Goal: Information Seeking & Learning: Find specific page/section

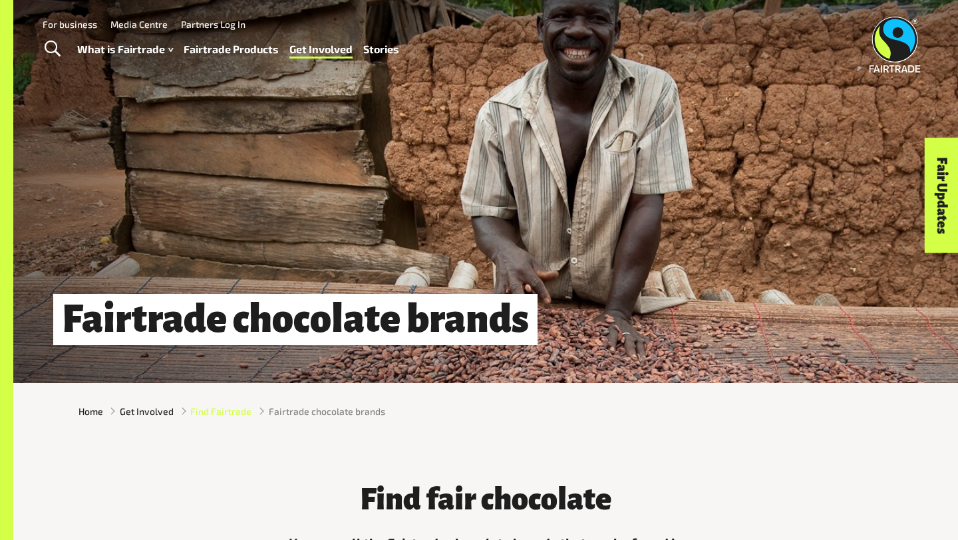
click at [205, 415] on span "Find Fairtrade" at bounding box center [220, 411] width 61 height 14
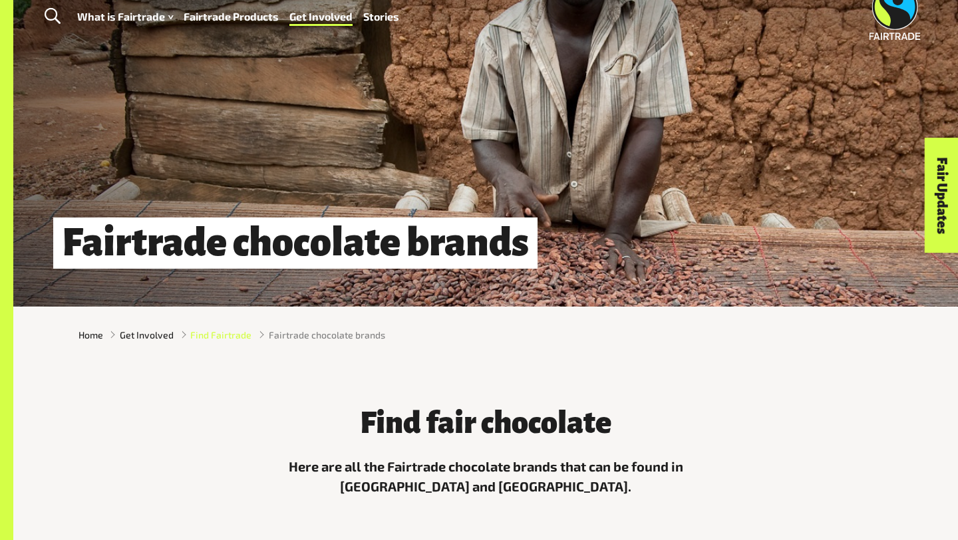
scroll to position [245, 0]
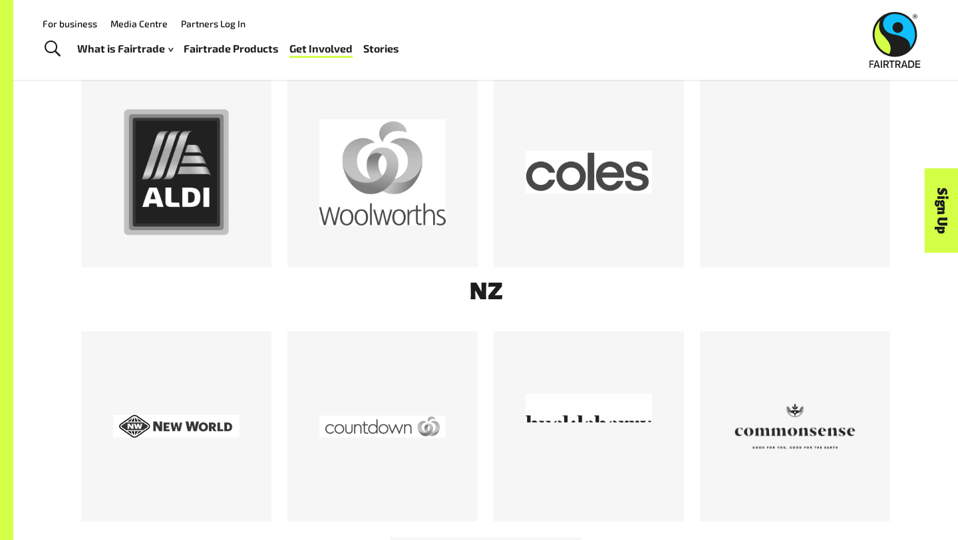
scroll to position [627, 0]
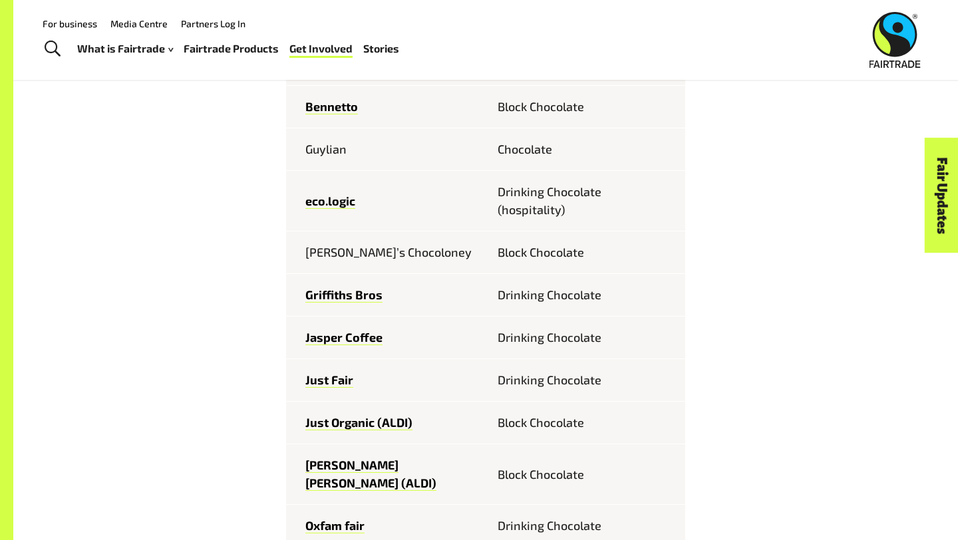
scroll to position [658, 0]
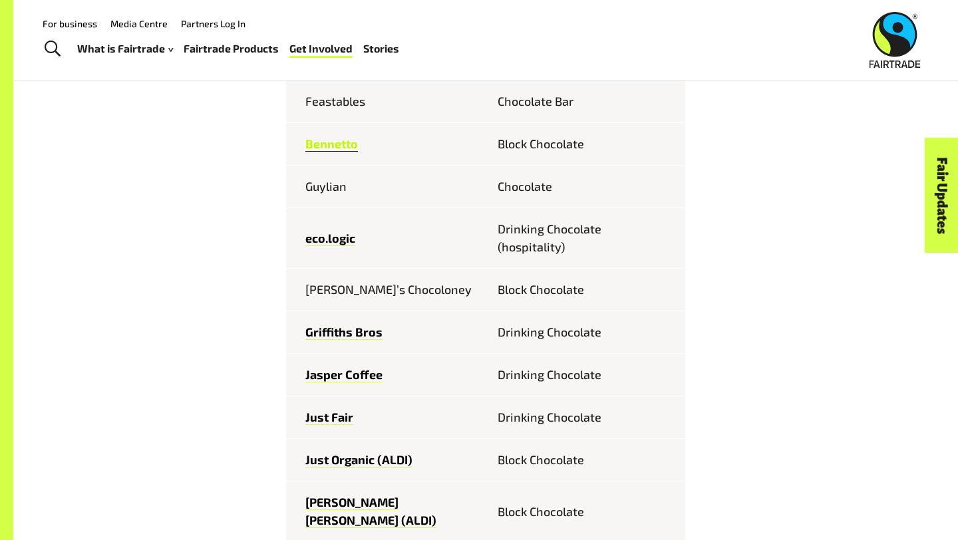
click at [336, 144] on link "Bennetto" at bounding box center [331, 143] width 53 height 15
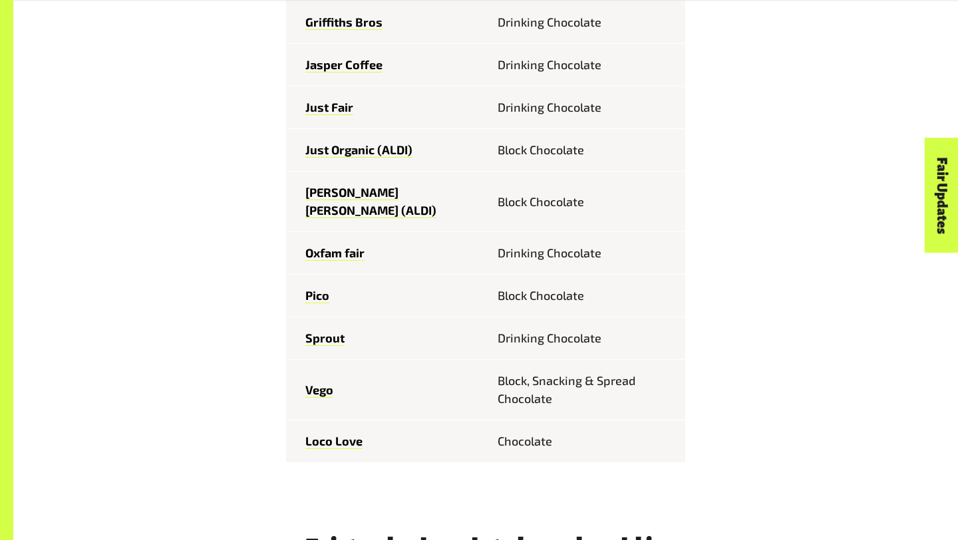
scroll to position [973, 0]
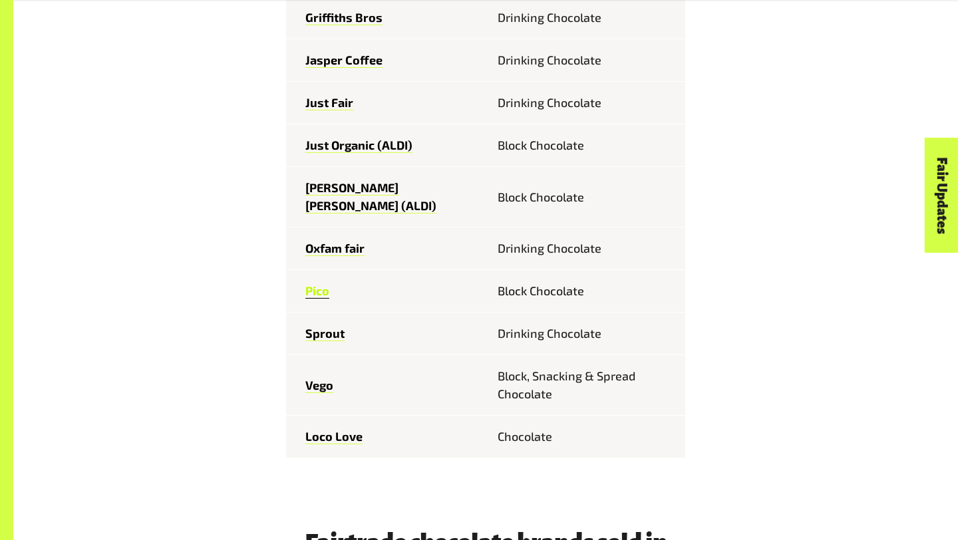
click at [322, 283] on link "Pico" at bounding box center [317, 290] width 24 height 15
click at [320, 378] on link "Vego" at bounding box center [319, 385] width 28 height 15
